Goal: Task Accomplishment & Management: Use online tool/utility

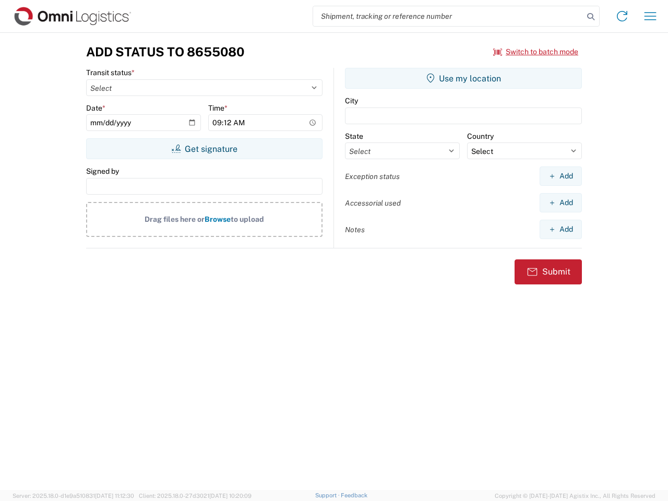
click at [448, 16] on input "search" at bounding box center [448, 16] width 270 height 20
click at [590, 17] on icon at bounding box center [590, 16] width 15 height 15
click at [622, 16] on icon at bounding box center [621, 16] width 17 height 17
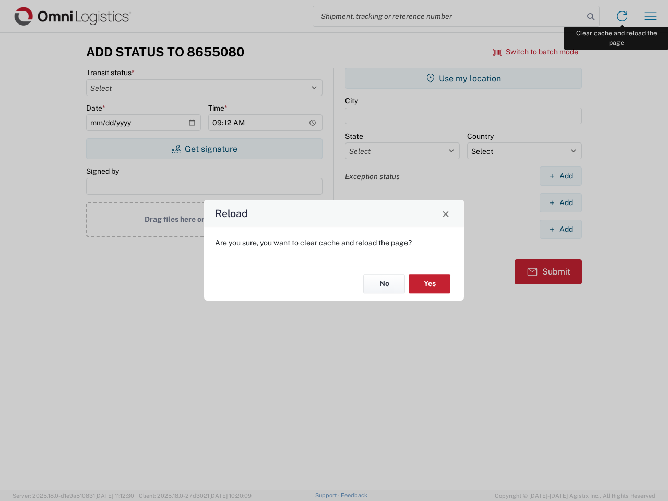
click at [650, 16] on div "Reload Are you sure, you want to clear cache and reload the page? No Yes" at bounding box center [334, 250] width 668 height 501
click at [536, 52] on div "Reload Are you sure, you want to clear cache and reload the page? No Yes" at bounding box center [334, 250] width 668 height 501
click at [204, 149] on div "Reload Are you sure, you want to clear cache and reload the page? No Yes" at bounding box center [334, 250] width 668 height 501
click at [463, 78] on div "Reload Are you sure, you want to clear cache and reload the page? No Yes" at bounding box center [334, 250] width 668 height 501
click at [560, 176] on div "Reload Are you sure, you want to clear cache and reload the page? No Yes" at bounding box center [334, 250] width 668 height 501
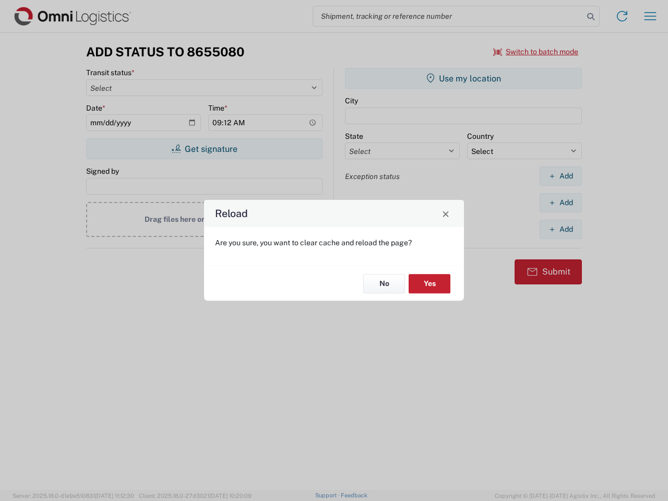
click at [560, 202] on div "Reload Are you sure, you want to clear cache and reload the page? No Yes" at bounding box center [334, 250] width 668 height 501
click at [560, 229] on div "Reload Are you sure, you want to clear cache and reload the page? No Yes" at bounding box center [334, 250] width 668 height 501
